Goal: Task Accomplishment & Management: Use online tool/utility

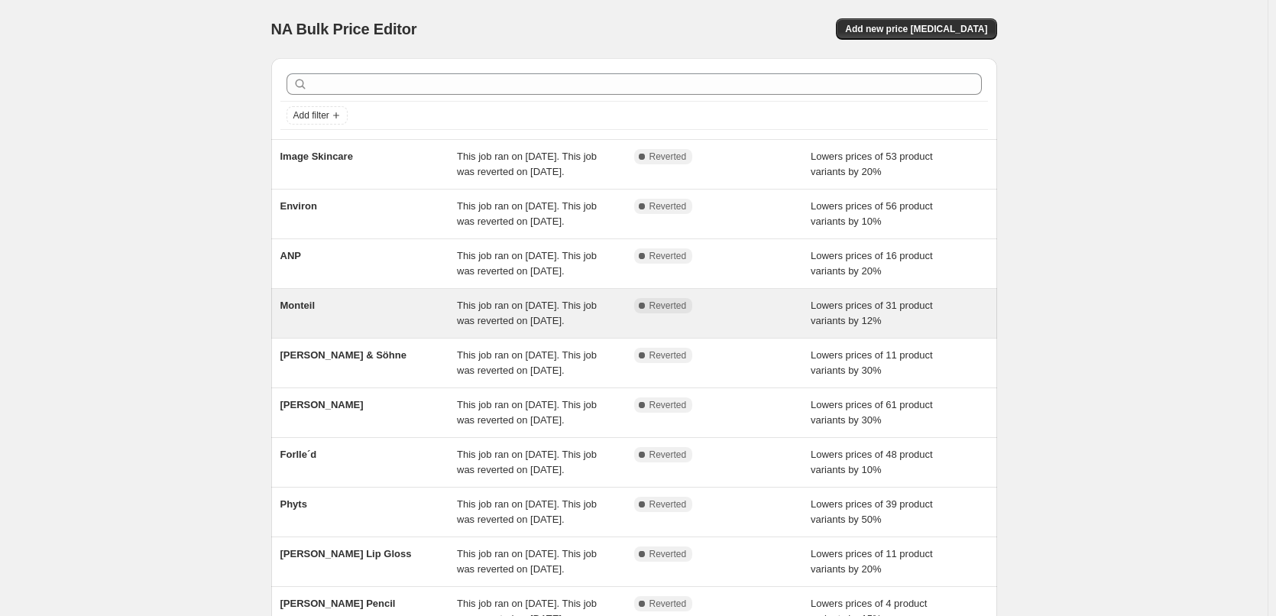
scroll to position [324, 0]
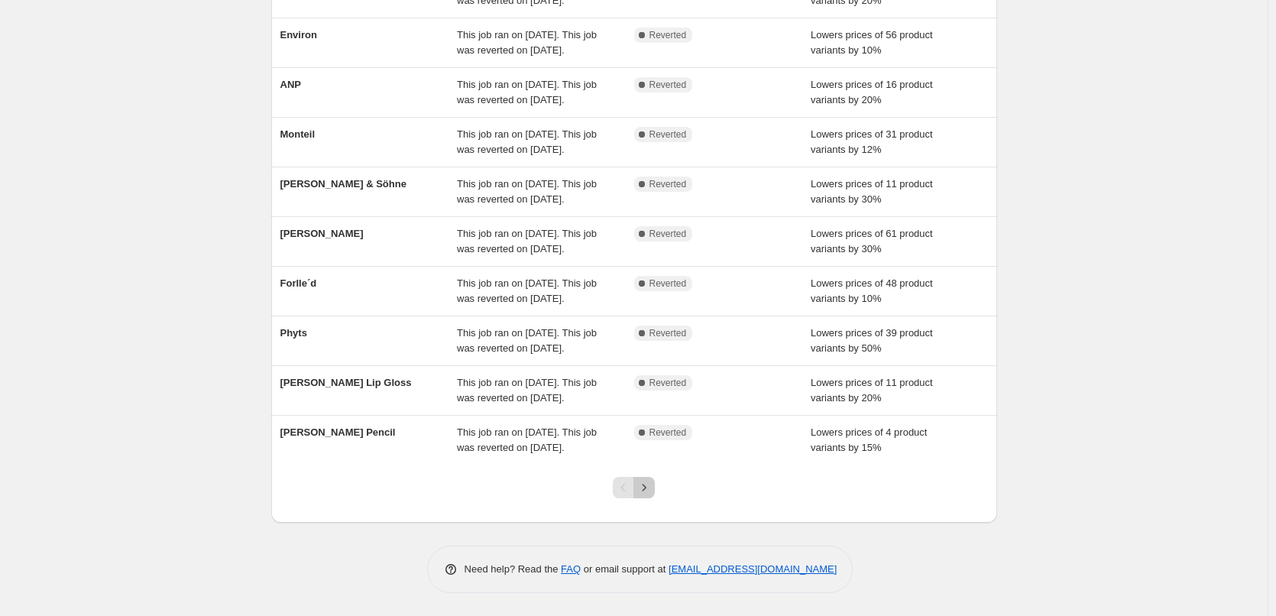
click at [652, 483] on icon "Next" at bounding box center [644, 487] width 15 height 15
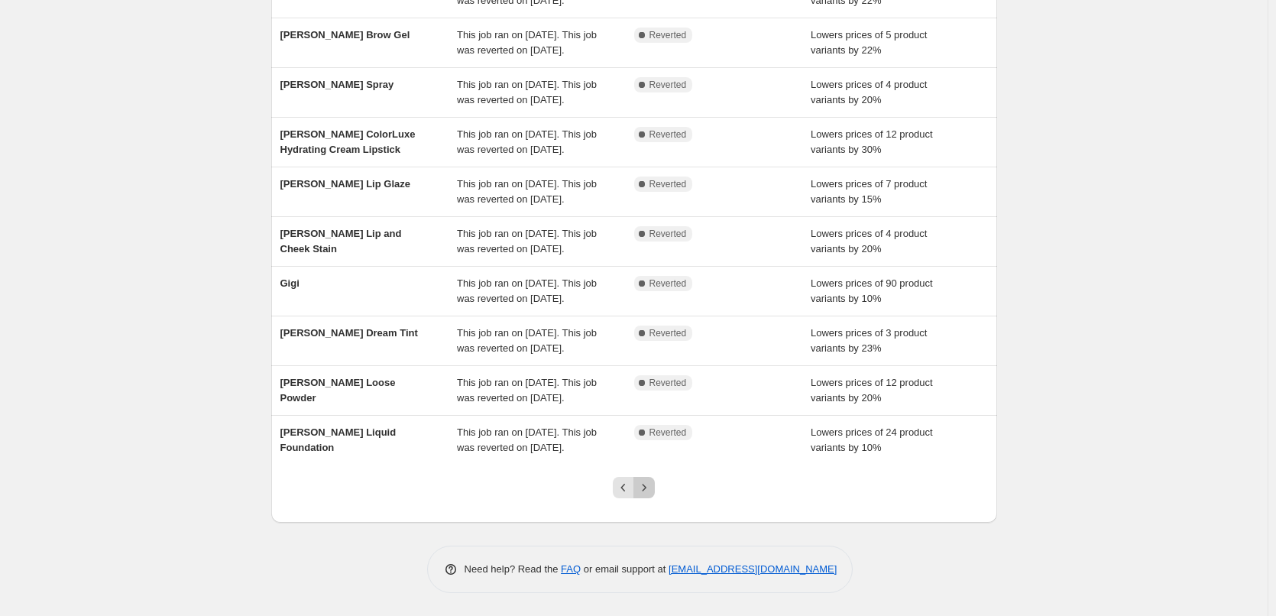
click at [652, 483] on icon "Next" at bounding box center [644, 487] width 15 height 15
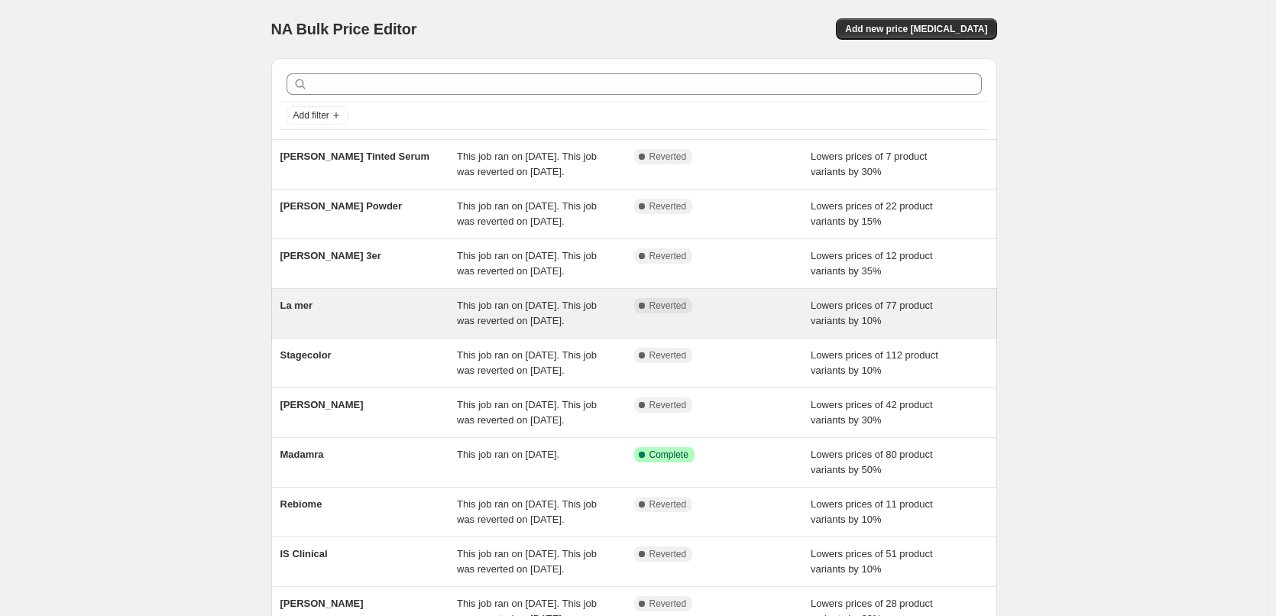
click at [296, 311] on span "La mer" at bounding box center [297, 305] width 33 height 11
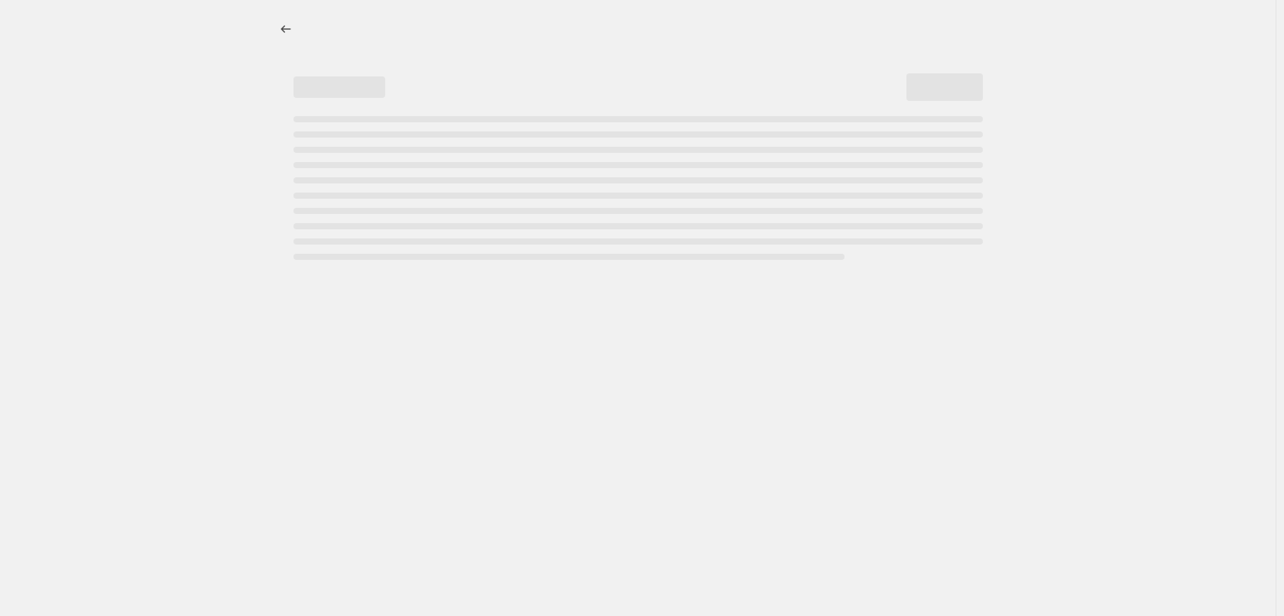
select select "percentage"
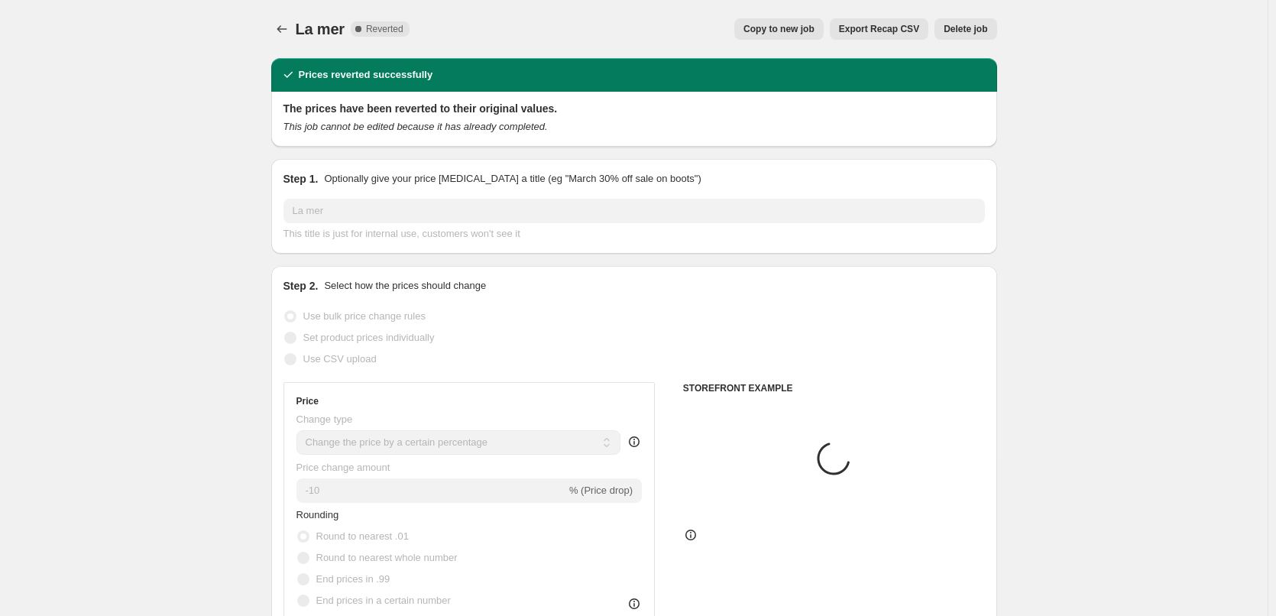
select select "vendor"
click at [808, 34] on span "Copy to new job" at bounding box center [779, 29] width 71 height 12
select select "percentage"
select select "vendor"
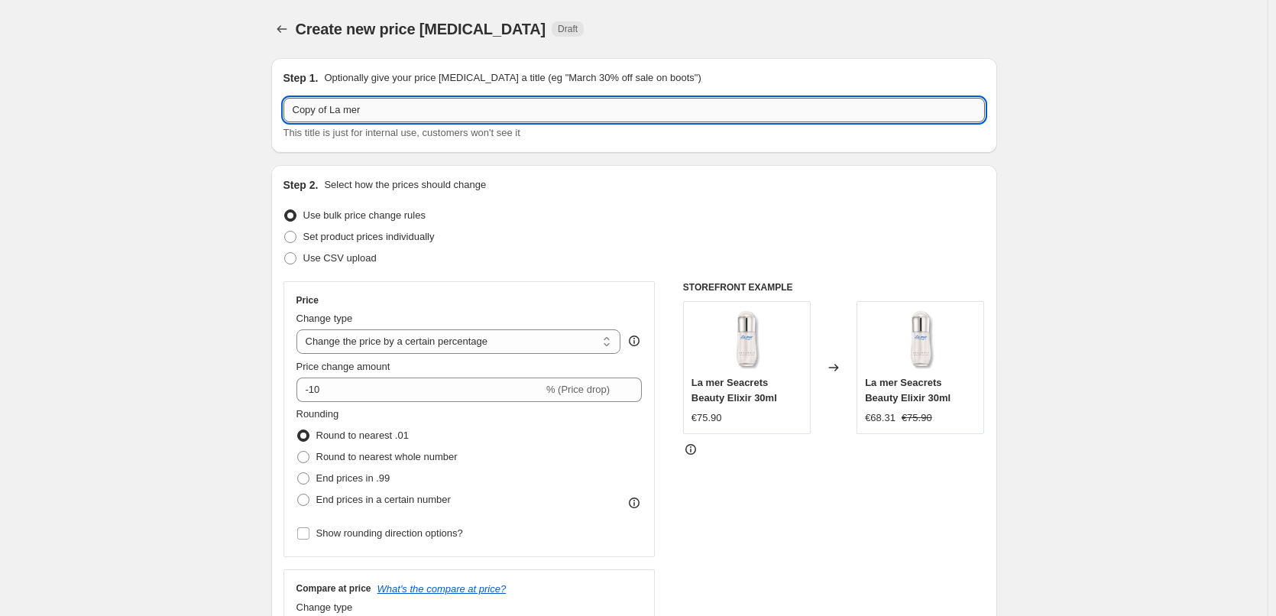
drag, startPoint x: 333, startPoint y: 111, endPoint x: 290, endPoint y: 112, distance: 42.8
click at [282, 112] on div "Step 1. Optionally give your price [MEDICAL_DATA] a title (eg "March 30% off sa…" at bounding box center [634, 105] width 726 height 95
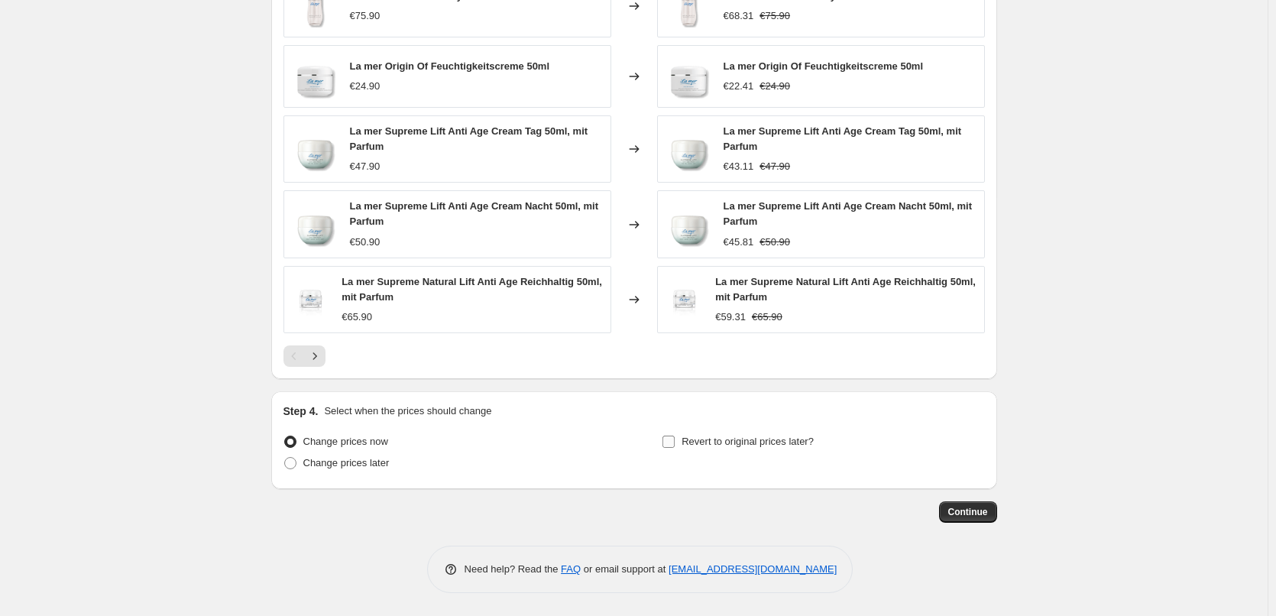
type input "La mer"
click at [728, 442] on span "Revert to original prices later?" at bounding box center [748, 441] width 132 height 11
click at [675, 442] on input "Revert to original prices later?" at bounding box center [669, 442] width 12 height 12
checkbox input "true"
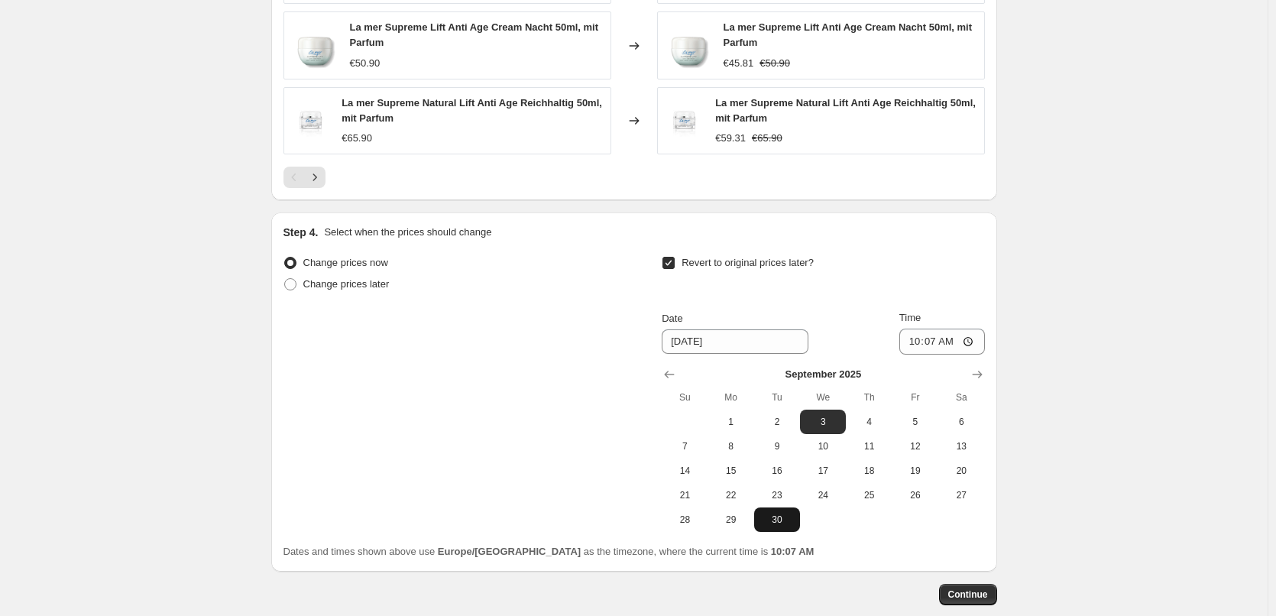
scroll to position [1361, 0]
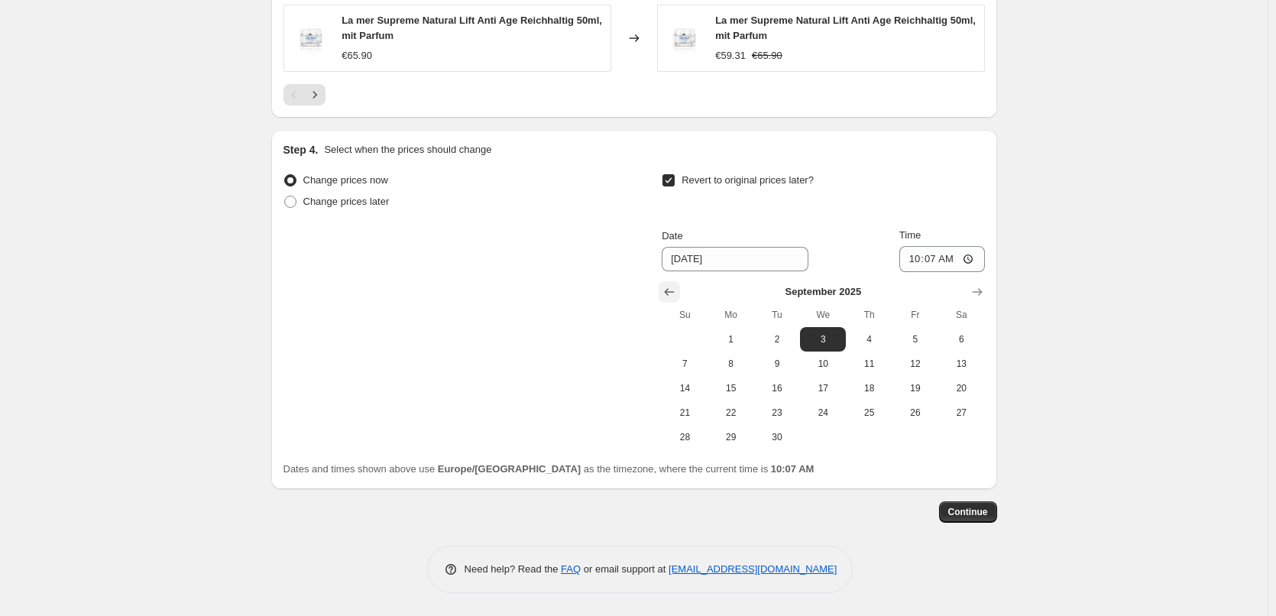
click at [667, 288] on icon "Show previous month, August 2025" at bounding box center [669, 291] width 15 height 15
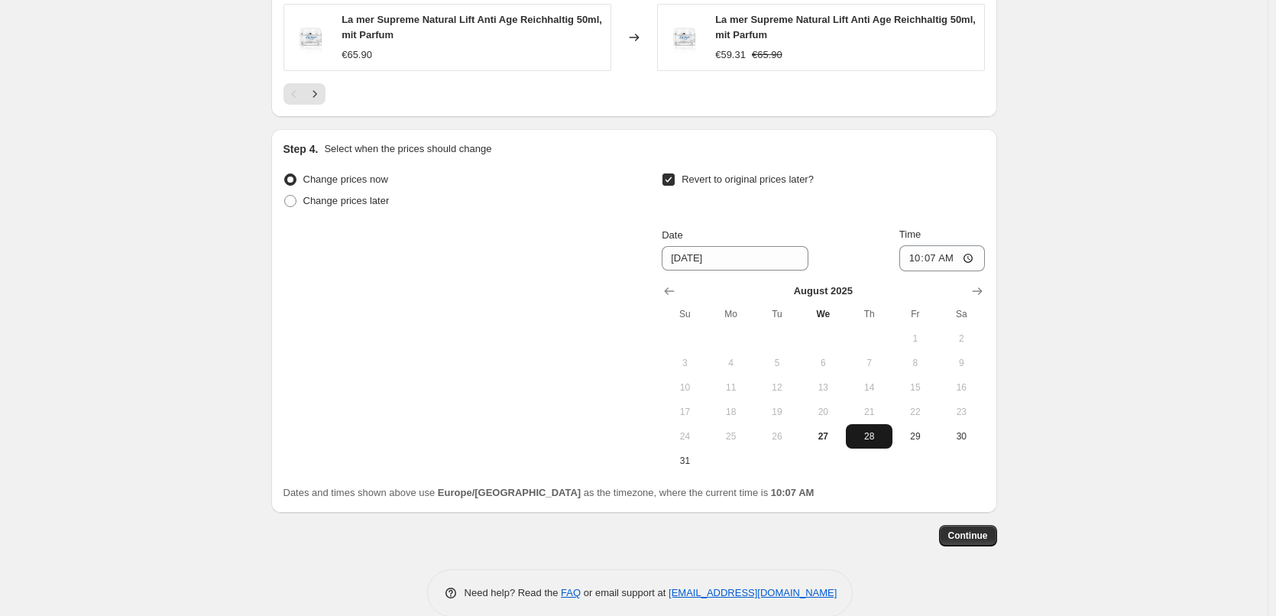
click at [864, 442] on span "28" at bounding box center [869, 436] width 34 height 12
type input "[DATE]"
click at [915, 268] on input "10:07" at bounding box center [943, 258] width 86 height 26
type input "03:00"
click at [981, 546] on button "Continue" at bounding box center [968, 535] width 58 height 21
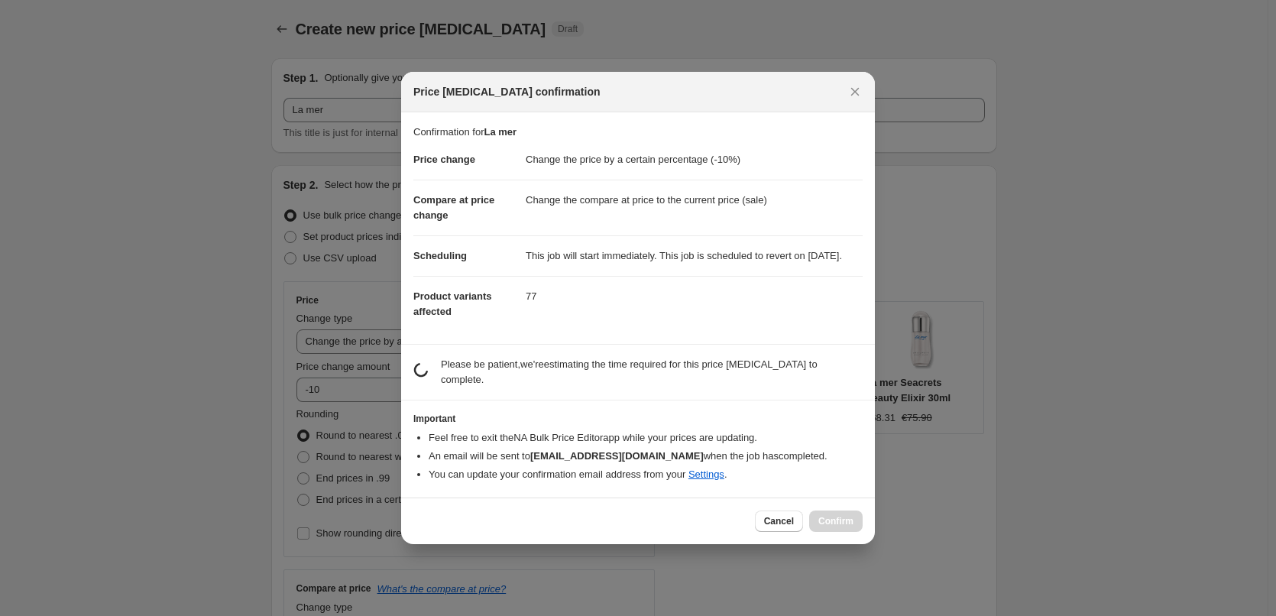
scroll to position [0, 0]
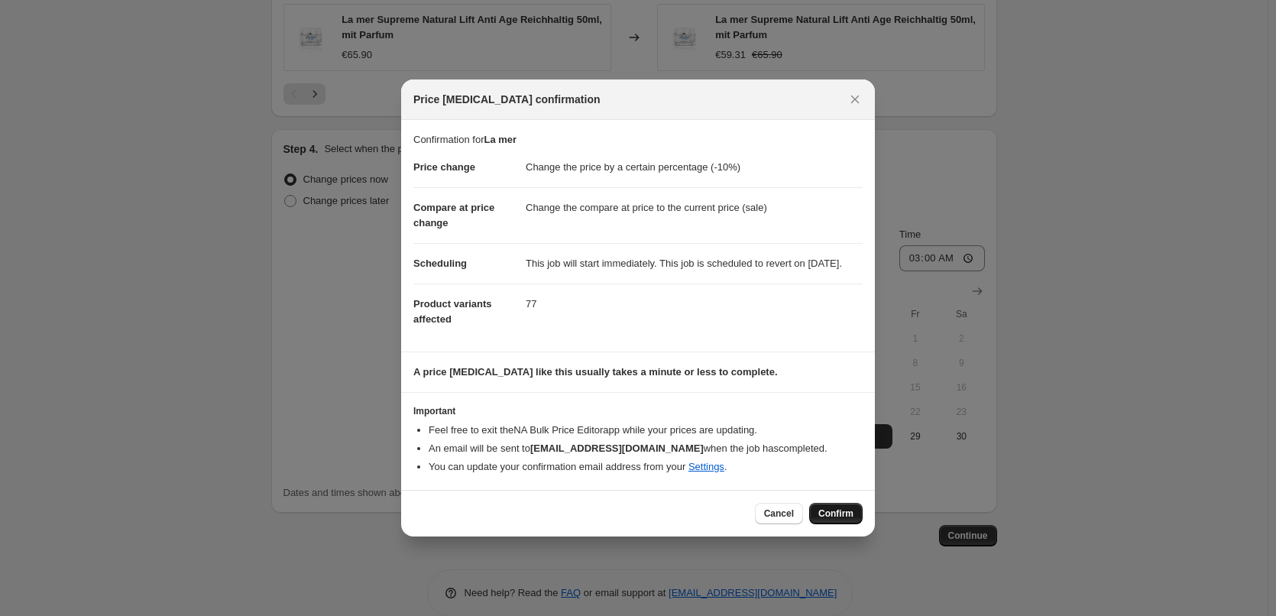
click at [822, 514] on button "Confirm" at bounding box center [836, 513] width 54 height 21
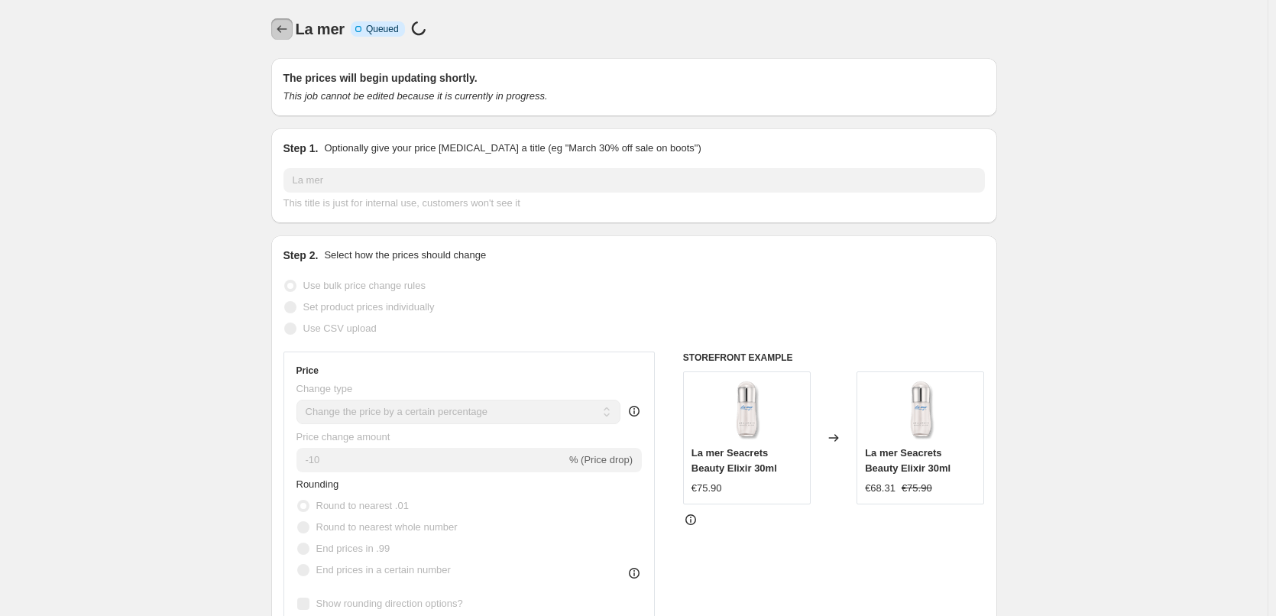
click at [284, 32] on icon "Price change jobs" at bounding box center [281, 28] width 15 height 15
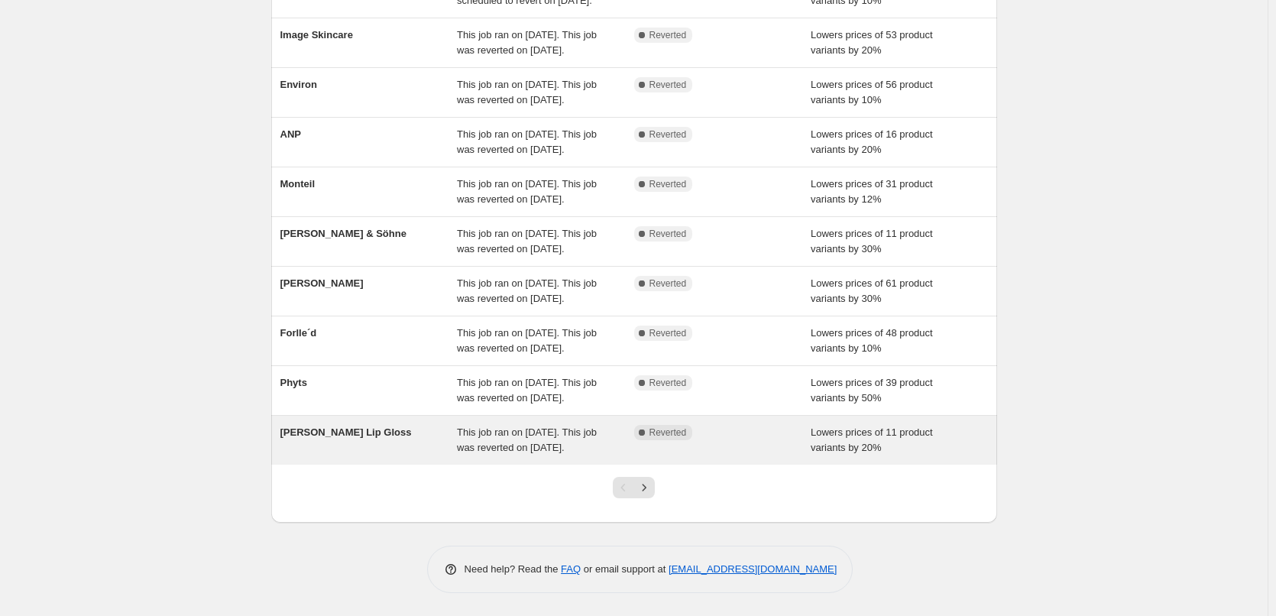
scroll to position [324, 0]
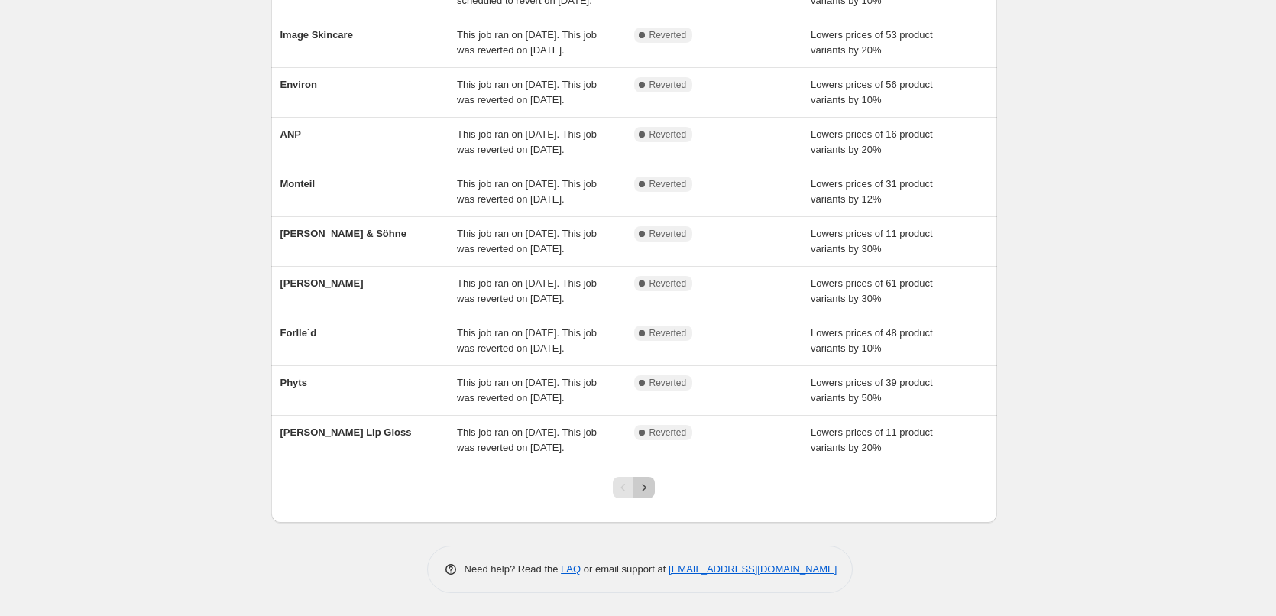
click at [655, 480] on button "Next" at bounding box center [644, 487] width 21 height 21
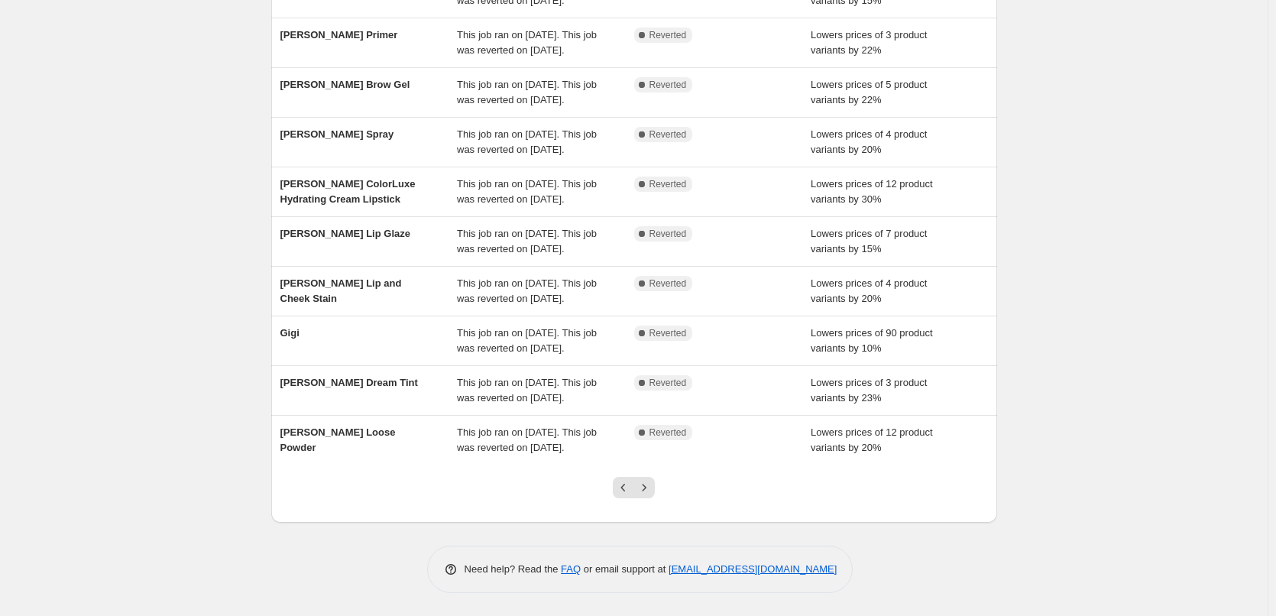
click at [655, 480] on button "Next" at bounding box center [644, 487] width 21 height 21
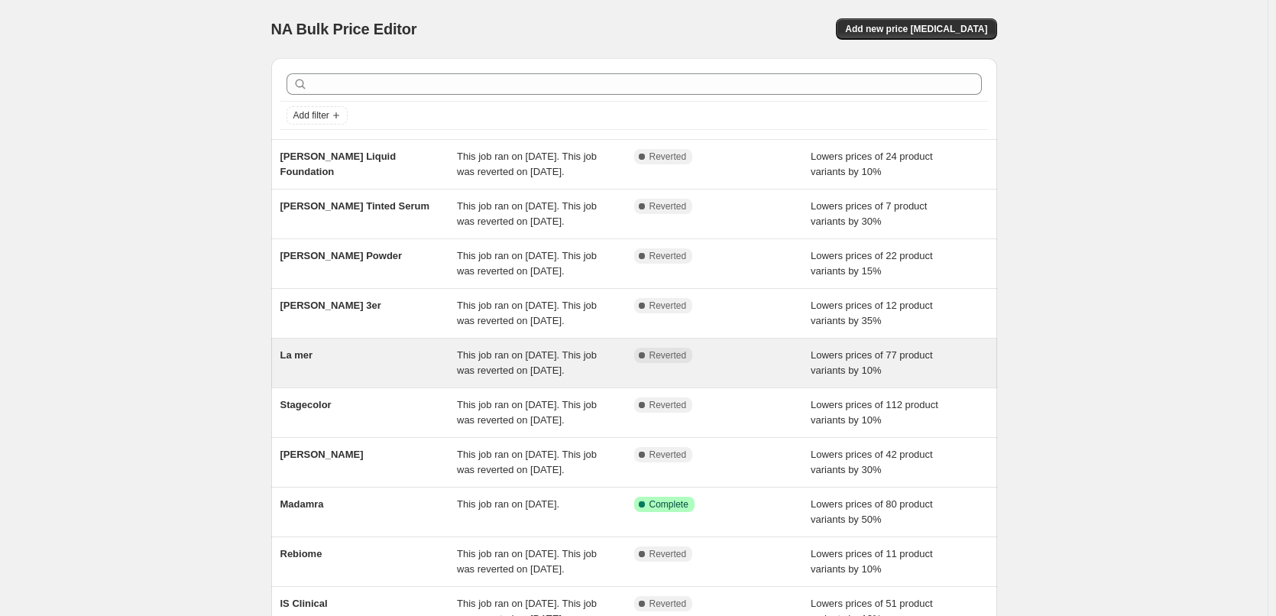
click at [320, 378] on div "La mer" at bounding box center [369, 363] width 177 height 31
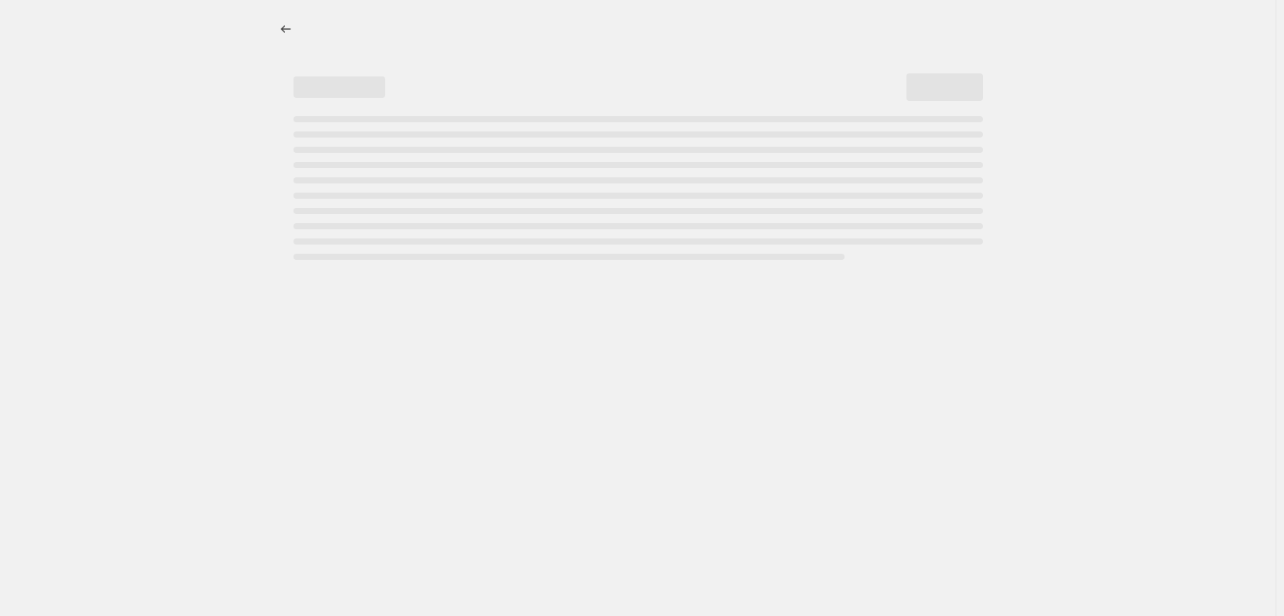
select select "percentage"
select select "vendor"
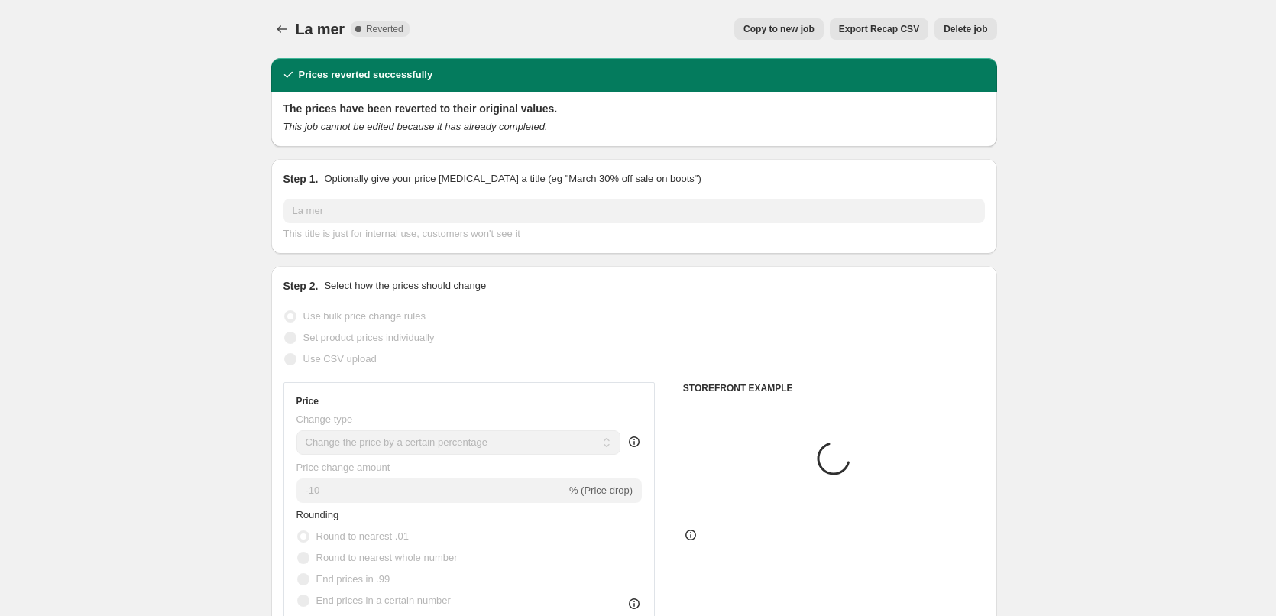
click at [968, 26] on span "Delete job" at bounding box center [966, 29] width 44 height 12
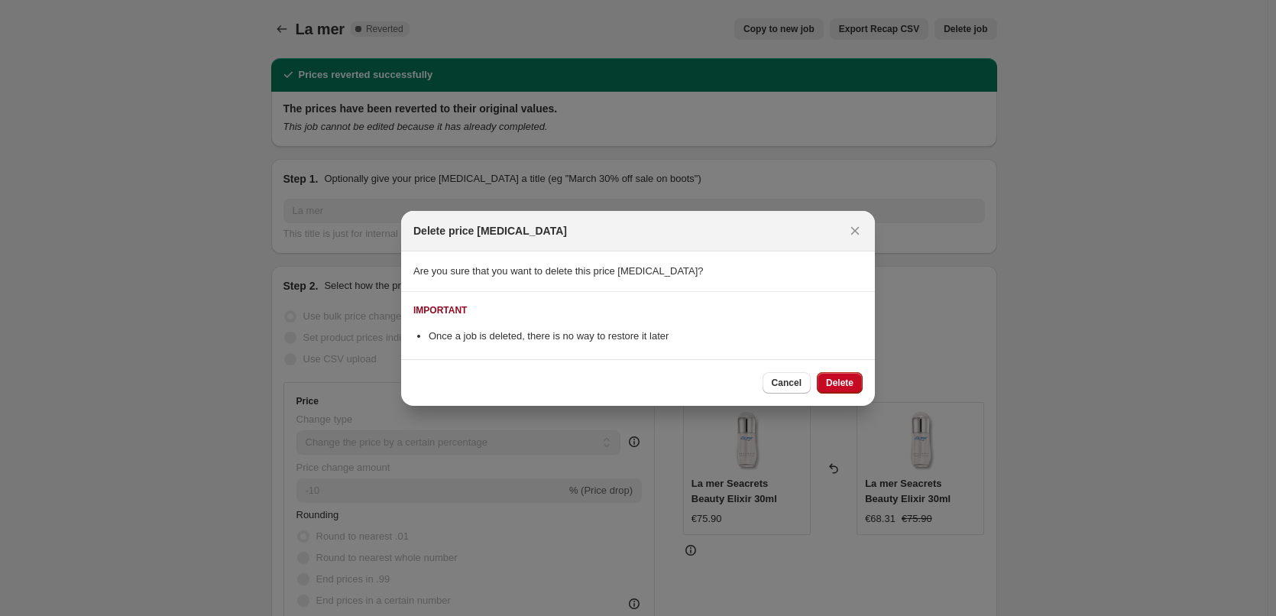
click at [843, 412] on div at bounding box center [638, 308] width 1276 height 616
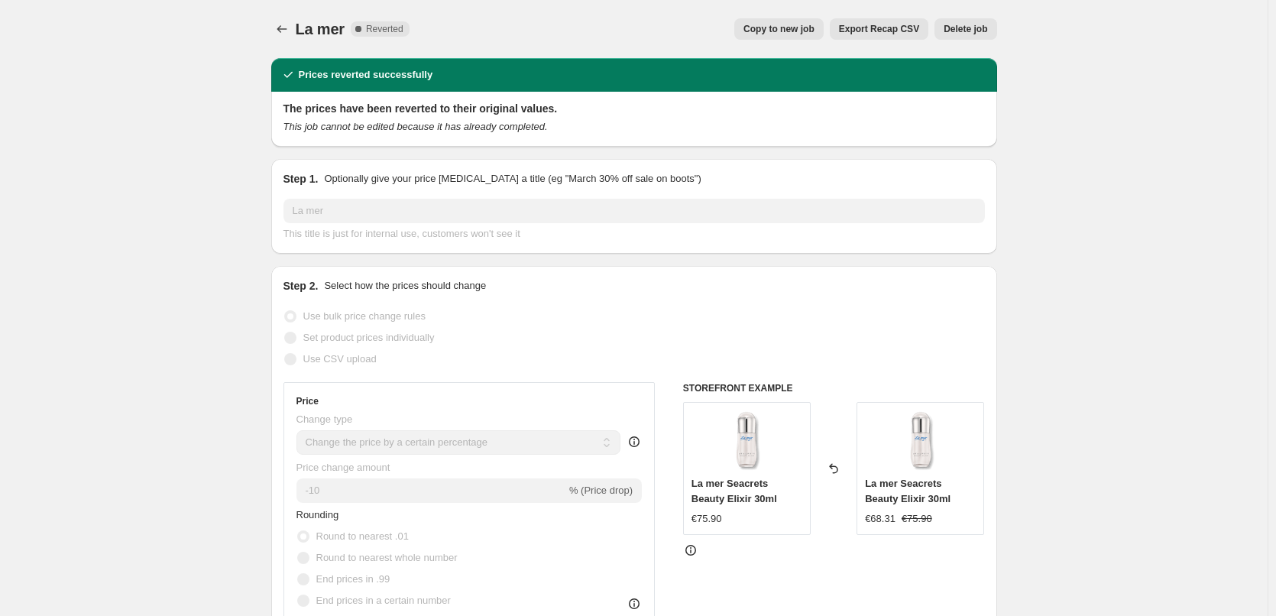
click at [842, 391] on div "Delete price [MEDICAL_DATA] Are you sure that you want to delete this price [ME…" at bounding box center [638, 461] width 474 height 195
click at [985, 13] on div "La mer. This page is ready La mer Complete Reverted Copy to new job Export Reca…" at bounding box center [634, 29] width 726 height 58
click at [984, 16] on div "La mer. This page is ready La mer Complete Reverted Copy to new job Export Reca…" at bounding box center [634, 29] width 726 height 58
click at [981, 21] on button "Delete job" at bounding box center [966, 28] width 62 height 21
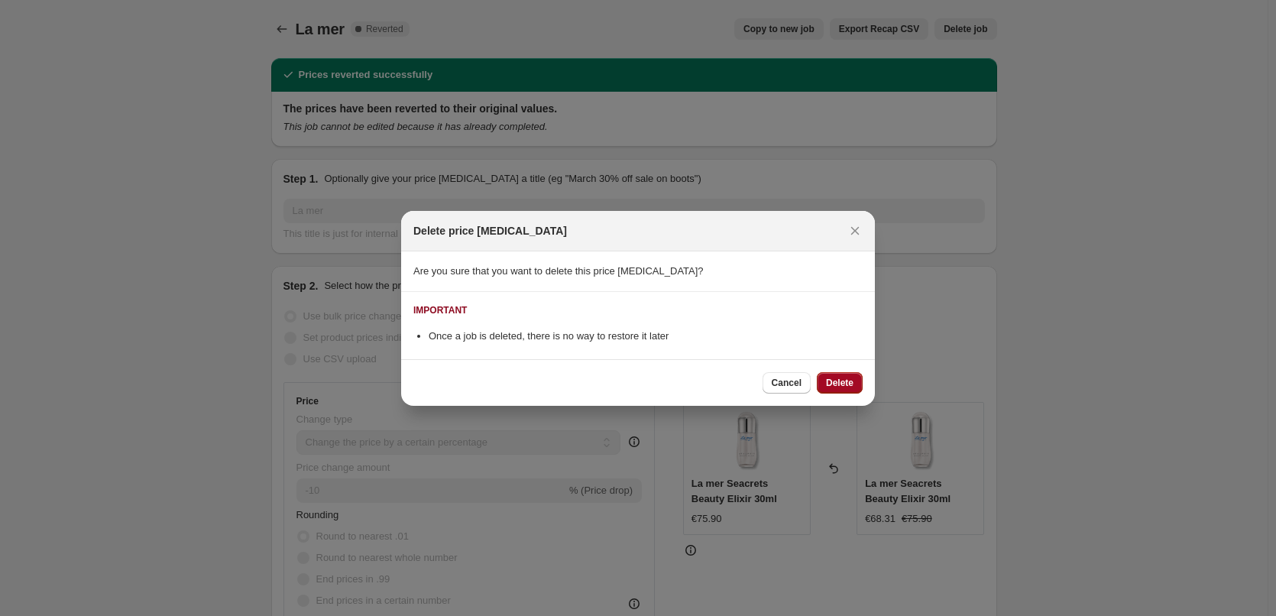
click at [835, 392] on button "Delete" at bounding box center [840, 382] width 46 height 21
